Goal: Use online tool/utility: Use online tool/utility

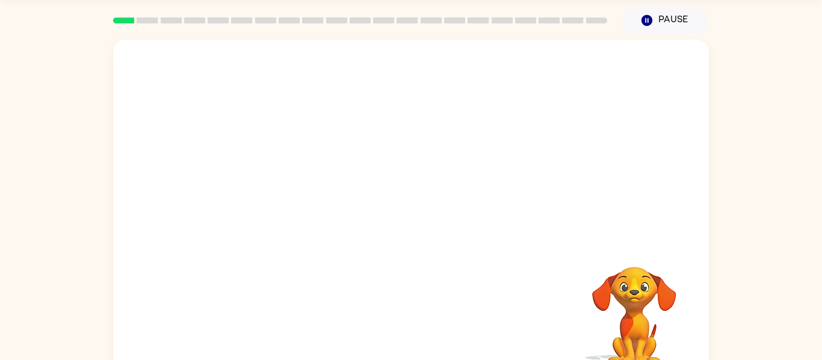
scroll to position [43, 0]
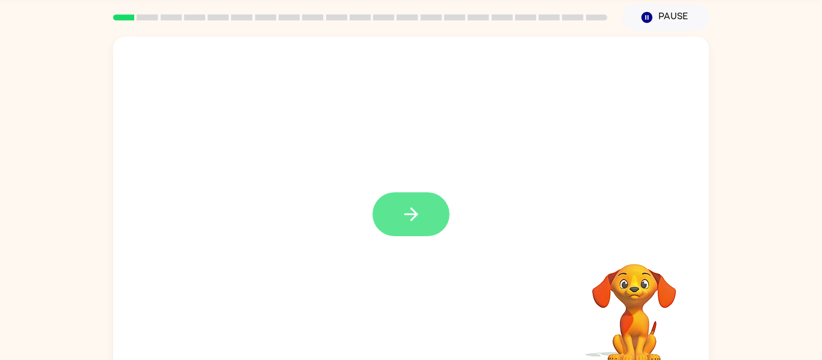
click at [393, 223] on button "button" at bounding box center [410, 214] width 77 height 44
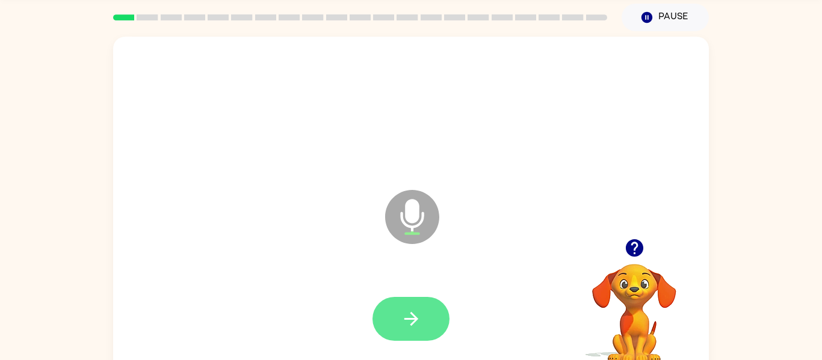
click at [419, 325] on icon "button" at bounding box center [411, 319] width 21 height 21
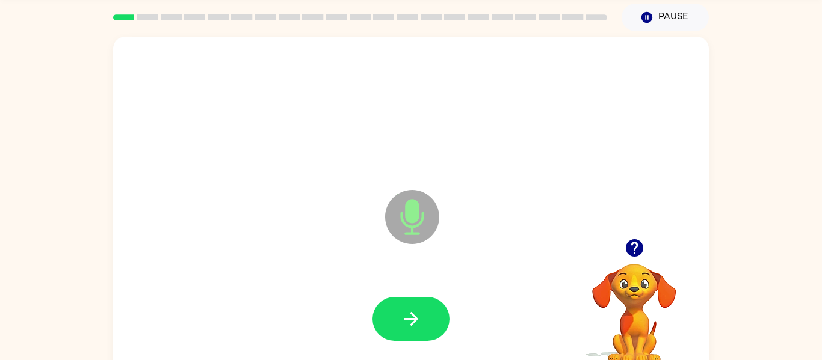
click at [419, 325] on icon "button" at bounding box center [411, 319] width 21 height 21
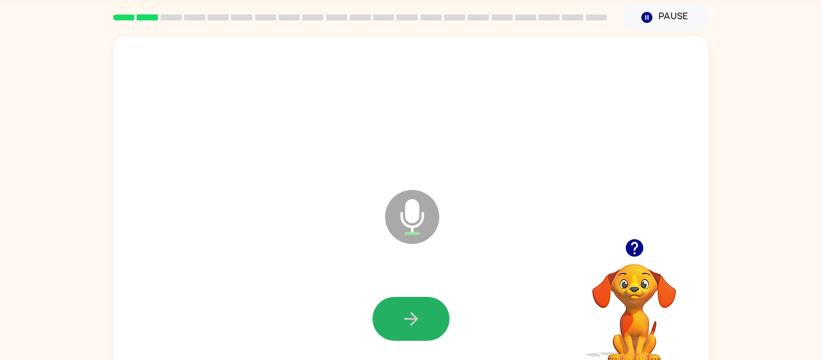
click at [419, 325] on icon "button" at bounding box center [411, 319] width 21 height 21
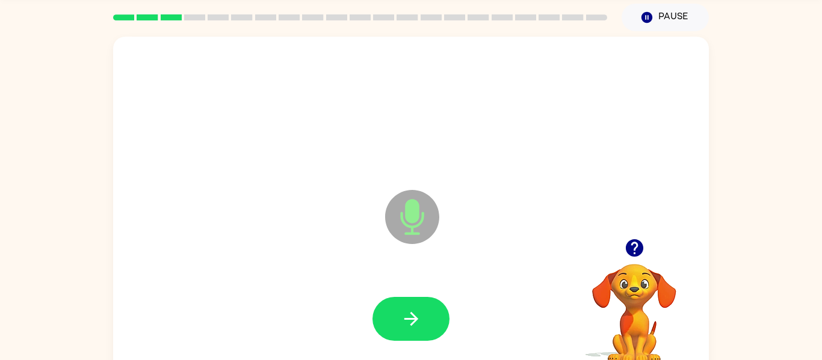
click at [419, 325] on icon "button" at bounding box center [411, 319] width 21 height 21
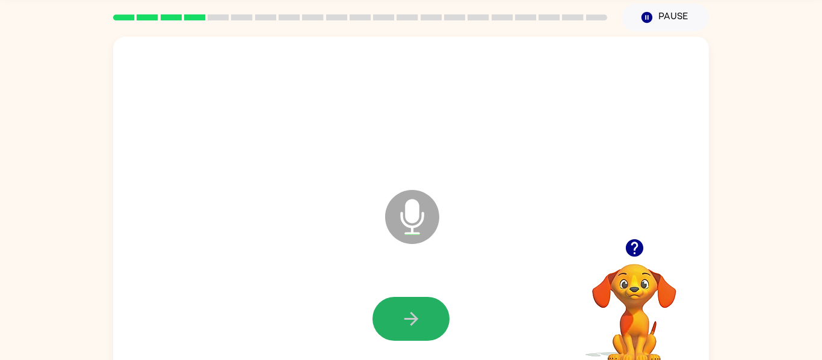
click at [419, 325] on icon "button" at bounding box center [411, 319] width 21 height 21
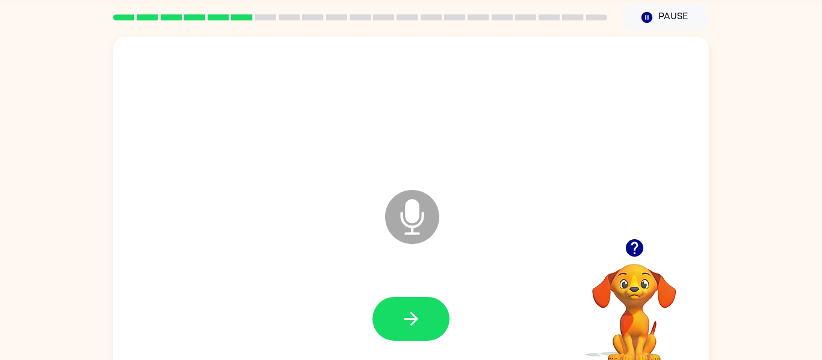
click at [419, 325] on icon "button" at bounding box center [411, 319] width 21 height 21
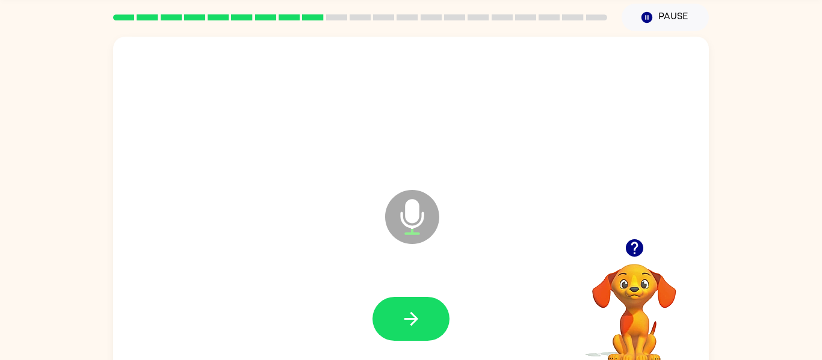
click at [419, 325] on icon "button" at bounding box center [411, 319] width 21 height 21
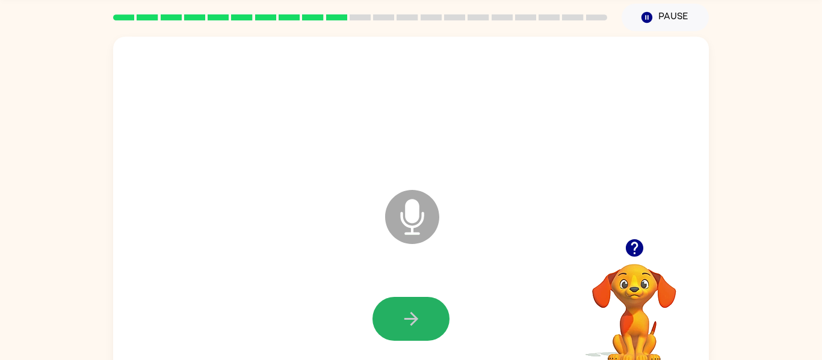
click at [419, 325] on icon "button" at bounding box center [411, 319] width 21 height 21
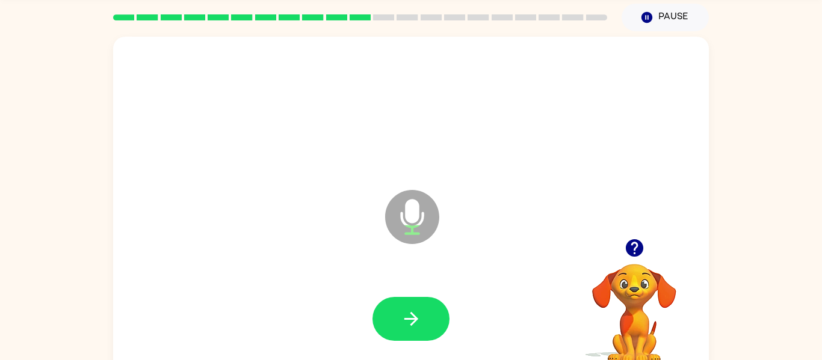
click at [419, 325] on icon "button" at bounding box center [411, 319] width 21 height 21
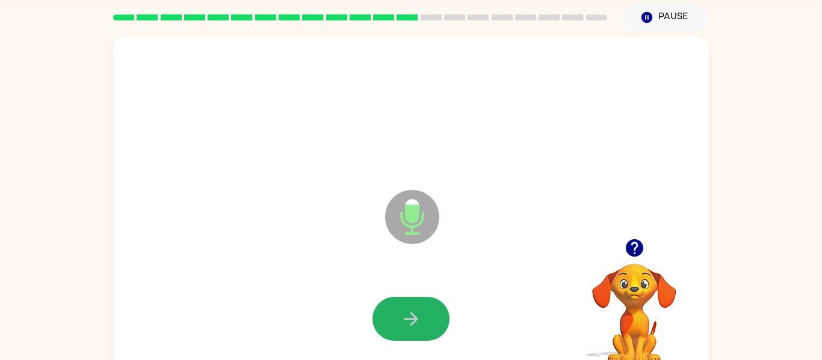
click at [419, 325] on icon "button" at bounding box center [411, 319] width 21 height 21
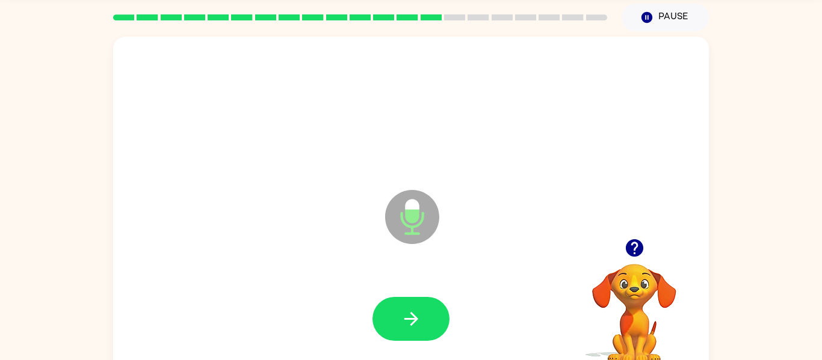
click at [419, 325] on icon "button" at bounding box center [411, 319] width 21 height 21
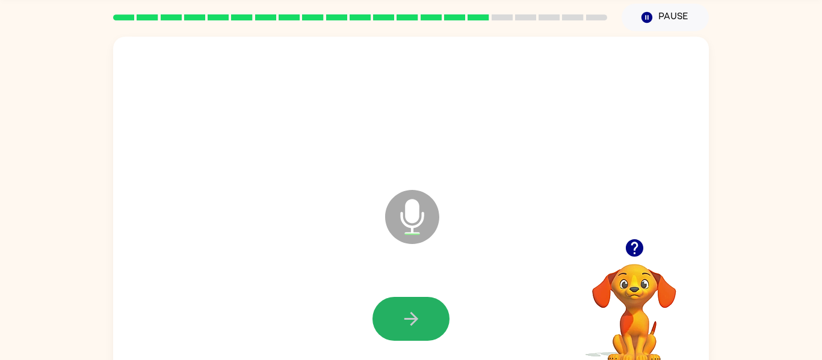
click at [419, 325] on icon "button" at bounding box center [411, 319] width 21 height 21
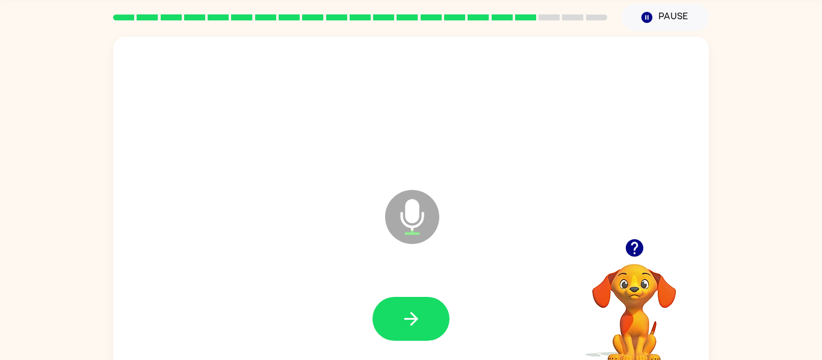
click at [419, 325] on icon "button" at bounding box center [411, 319] width 21 height 21
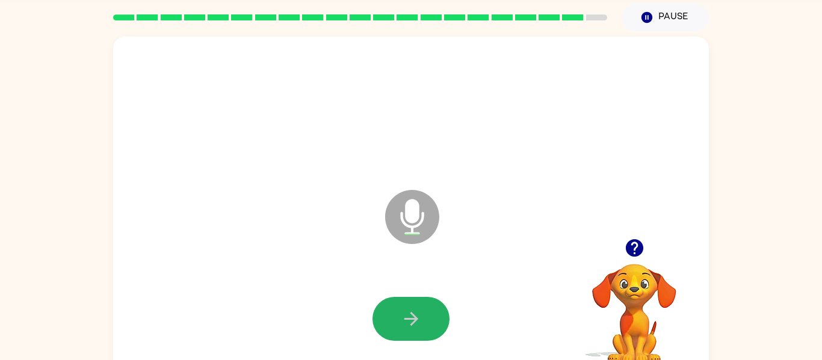
click at [419, 325] on icon "button" at bounding box center [411, 319] width 21 height 21
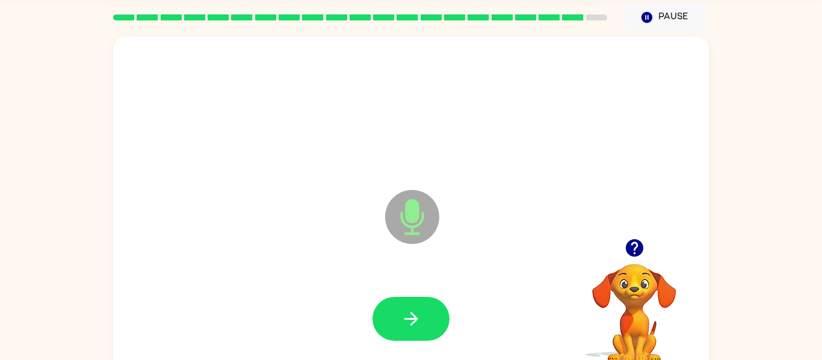
click at [419, 325] on icon "button" at bounding box center [411, 319] width 21 height 21
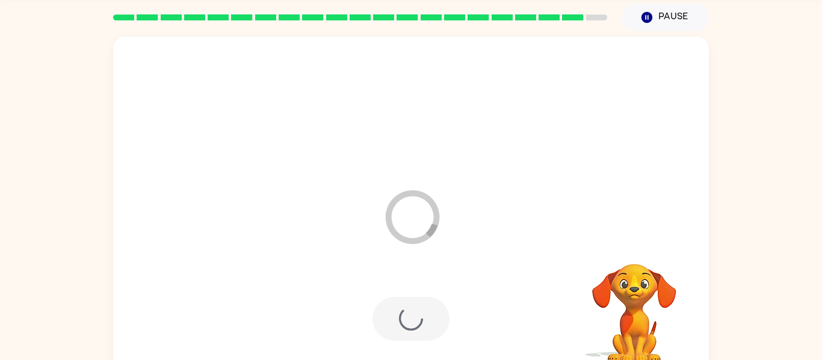
scroll to position [32, 0]
